Goal: Find specific page/section: Find specific page/section

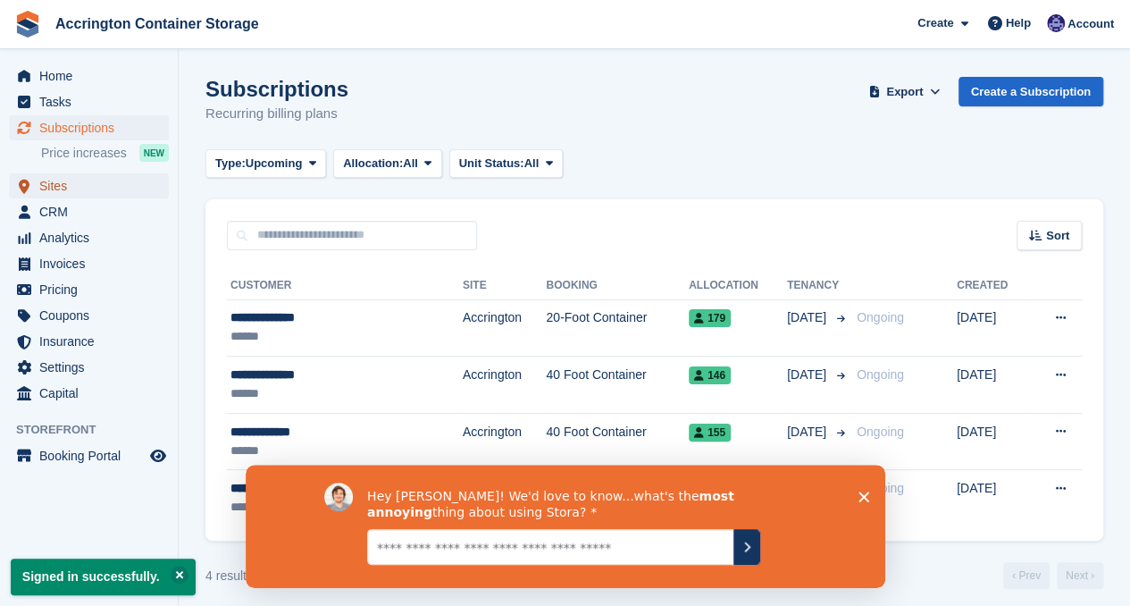
click at [102, 190] on span "Sites" at bounding box center [92, 185] width 107 height 25
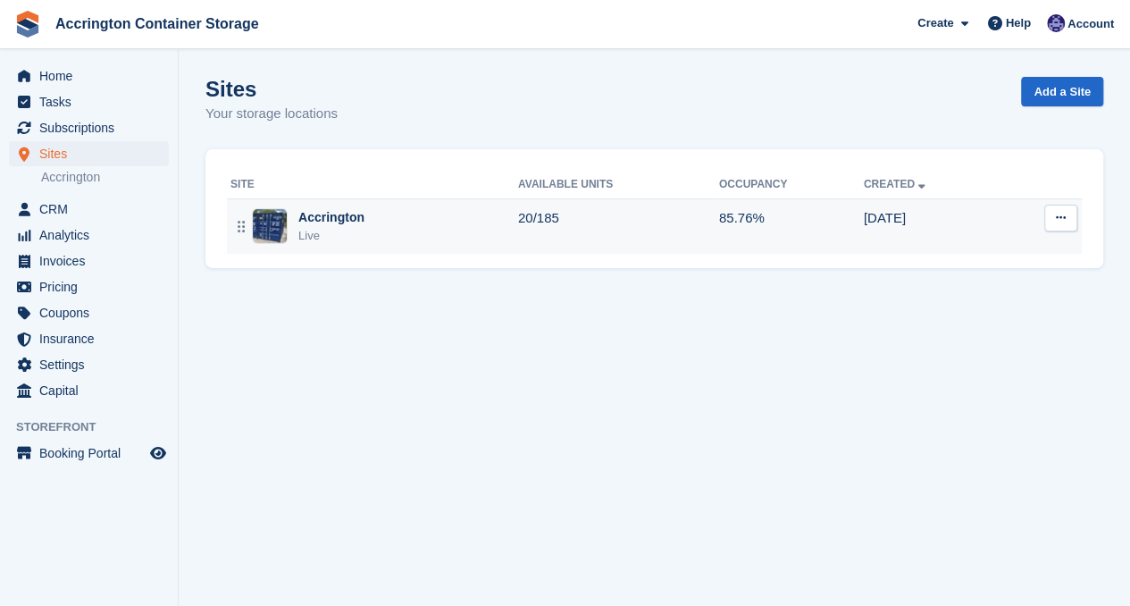
click at [324, 217] on div "Accrington" at bounding box center [331, 217] width 66 height 19
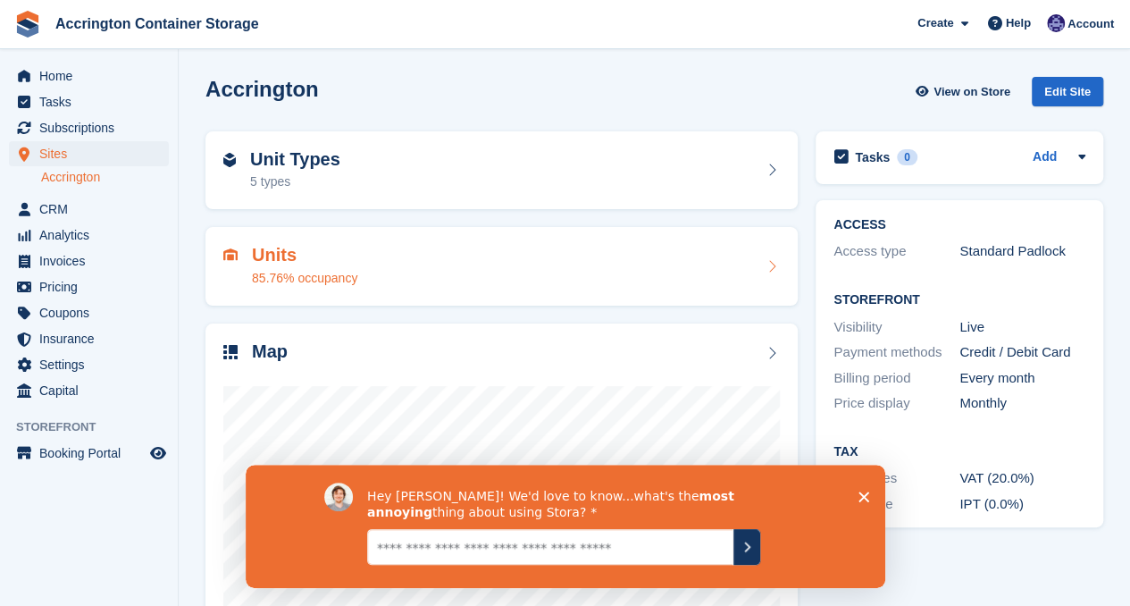
scroll to position [155, 0]
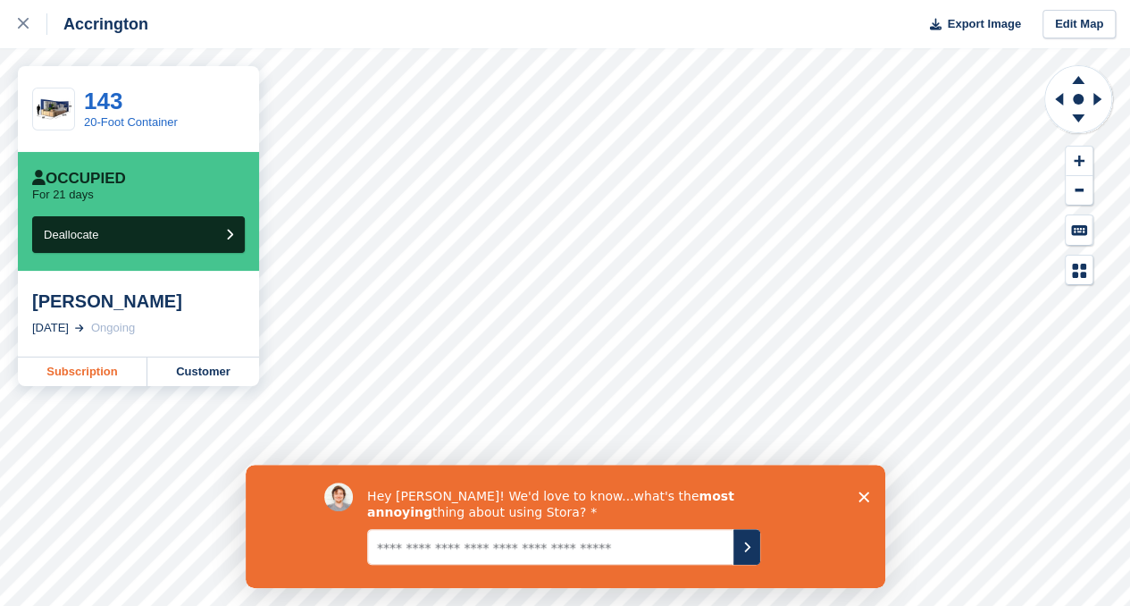
click at [48, 376] on link "Subscription" at bounding box center [83, 371] width 130 height 29
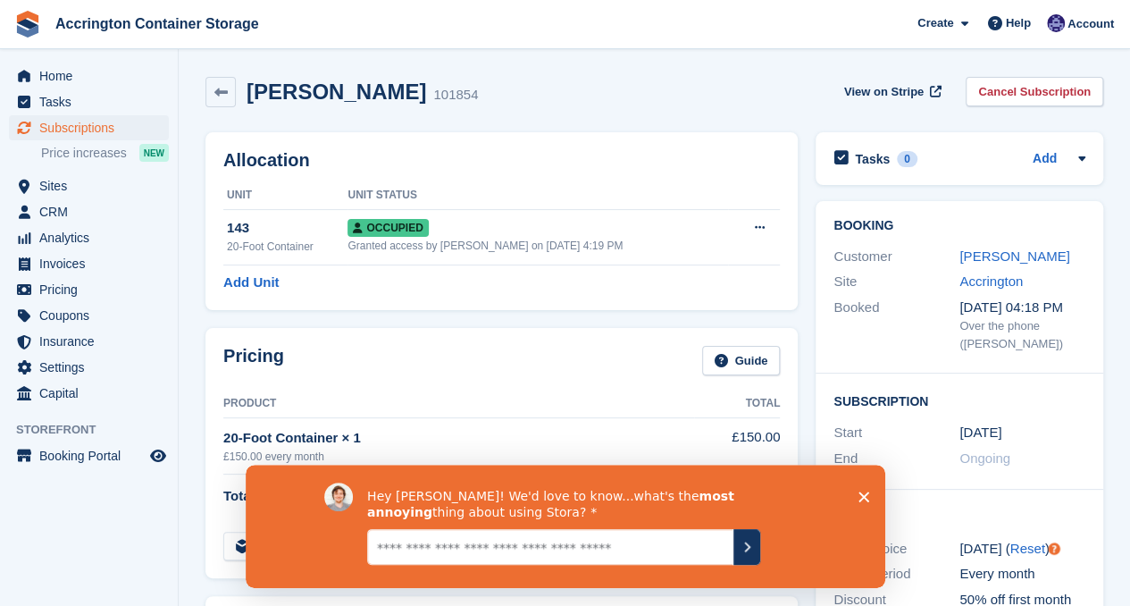
click at [868, 496] on div "Hey Jacob! We'd love to know...what's the most annoying thing about using Stora?" at bounding box center [564, 525] width 639 height 123
click at [865, 497] on icon "Close survey" at bounding box center [862, 495] width 11 height 11
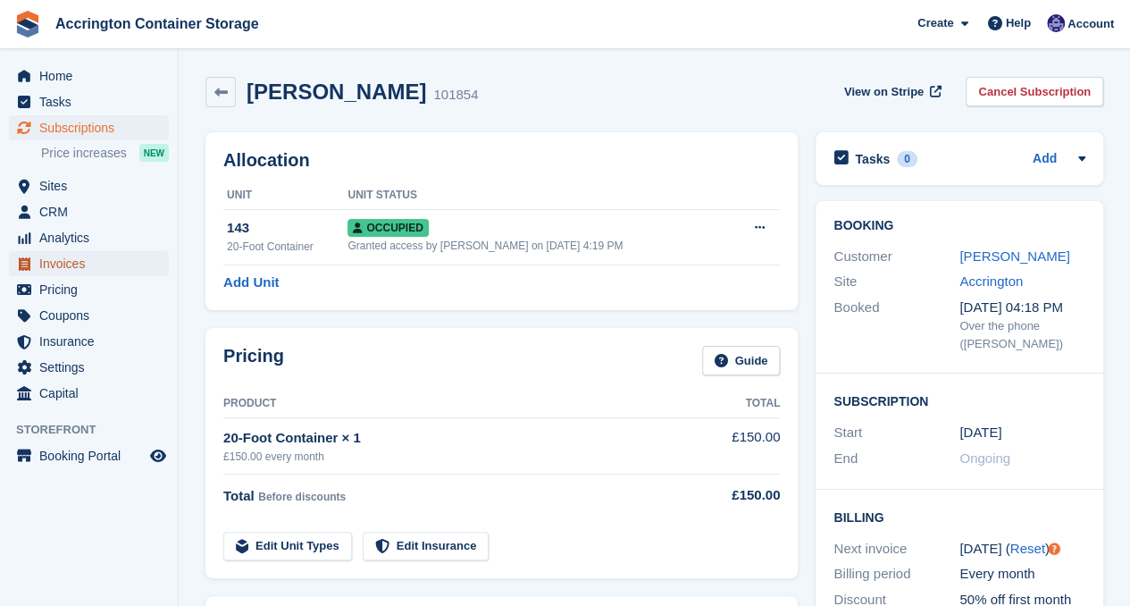
click at [69, 255] on span "Invoices" at bounding box center [92, 263] width 107 height 25
